Goal: Information Seeking & Learning: Understand process/instructions

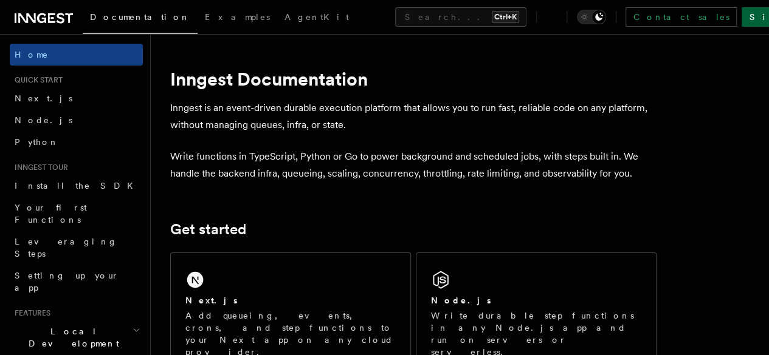
click at [741, 15] on link "Sign Up" at bounding box center [781, 16] width 80 height 19
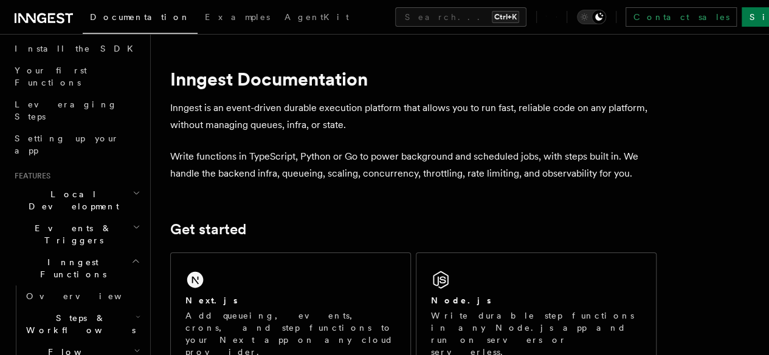
scroll to position [139, 0]
click at [95, 284] on link "Overview" at bounding box center [82, 295] width 122 height 22
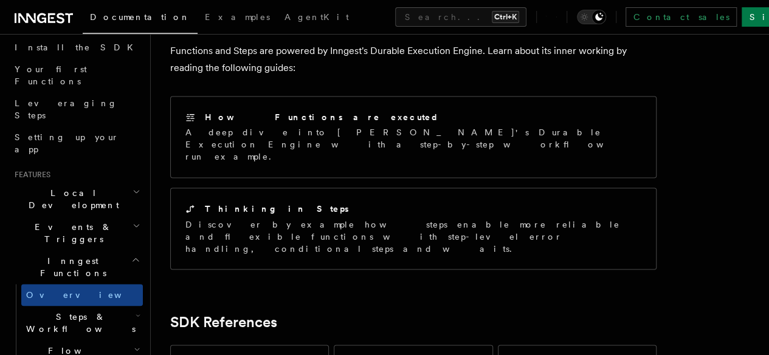
scroll to position [906, 0]
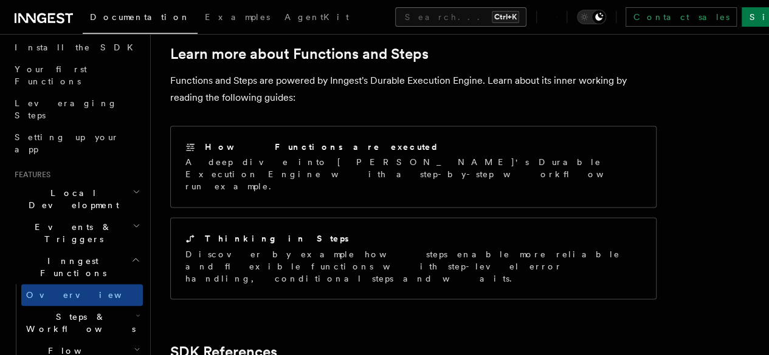
click at [423, 10] on button "Search... Ctrl+K" at bounding box center [460, 16] width 131 height 19
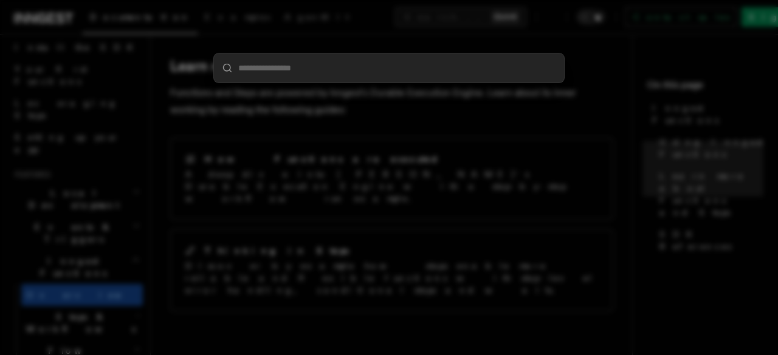
click at [379, 68] on input "search" at bounding box center [389, 67] width 350 height 29
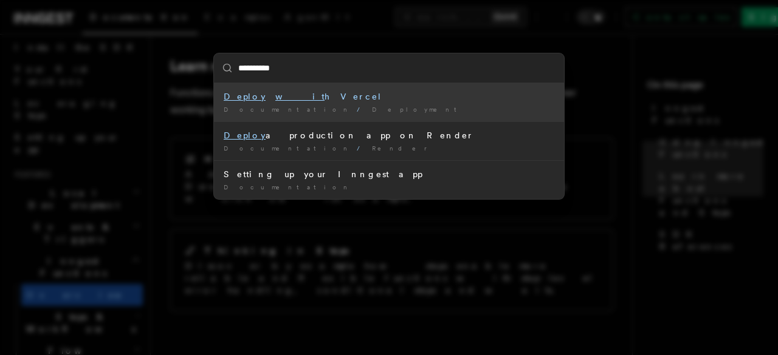
type input "**********"
click at [343, 105] on div "Documentation / Deployment /" at bounding box center [389, 109] width 331 height 9
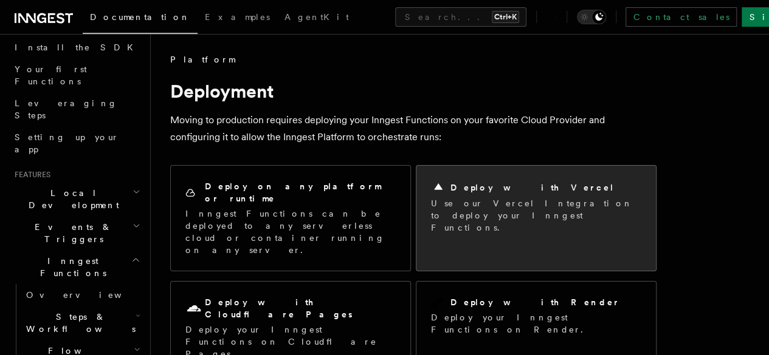
click at [451, 196] on div "Deploy with Vercel Use our Vercel Integration to deploy your Inngest Functions." at bounding box center [536, 206] width 210 height 53
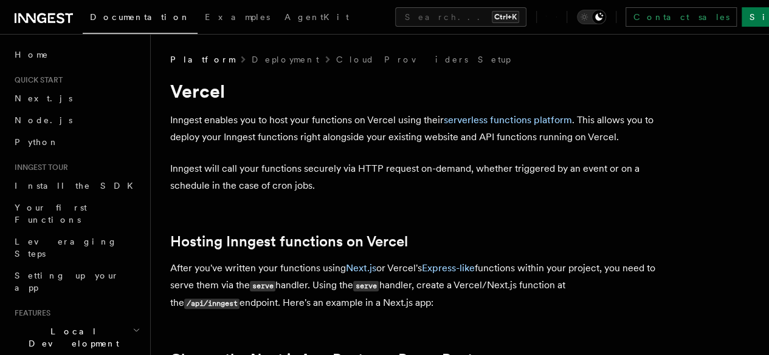
scroll to position [6, 0]
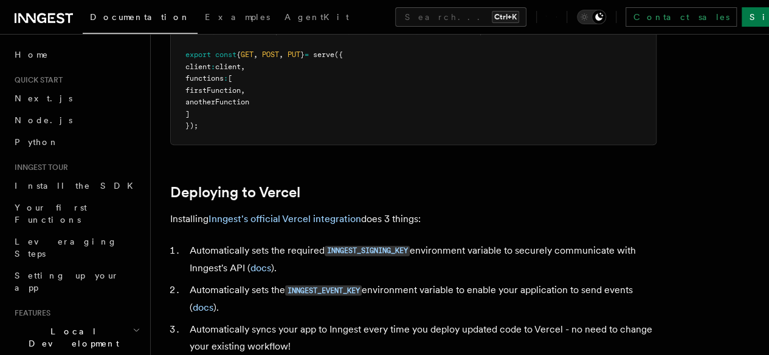
scroll to position [462, 0]
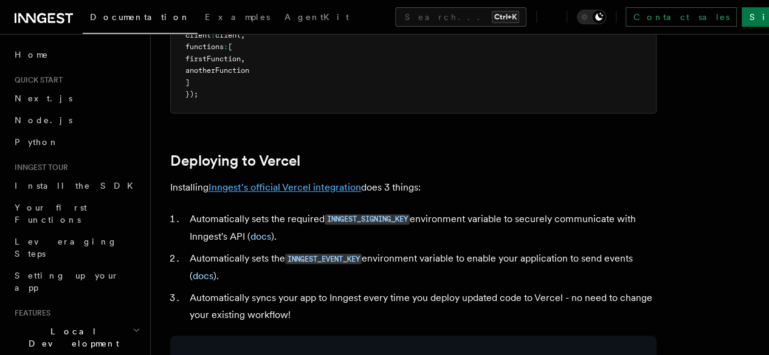
click at [276, 193] on link "Inngest's official Vercel integration" at bounding box center [284, 188] width 152 height 12
